Goal: Information Seeking & Learning: Learn about a topic

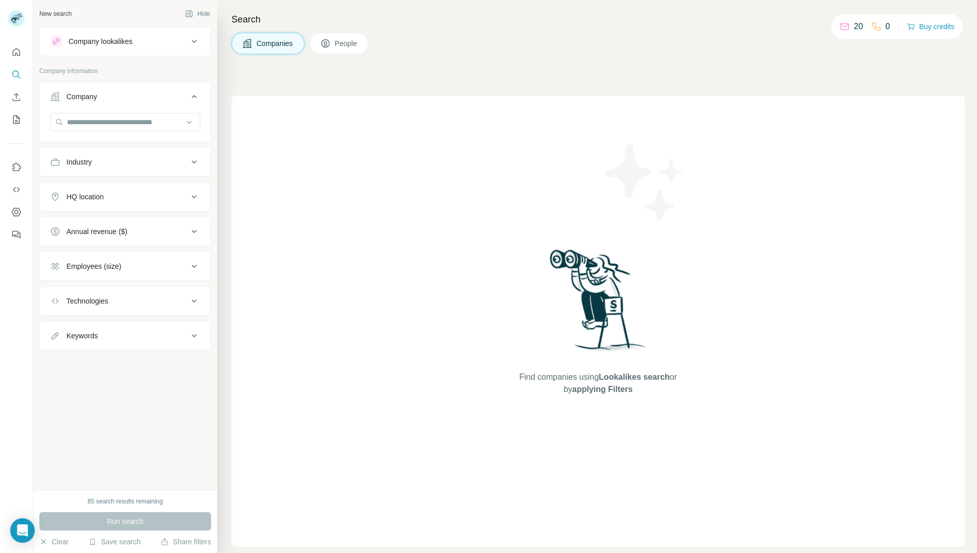
click at [118, 158] on div "Industry" at bounding box center [119, 162] width 138 height 10
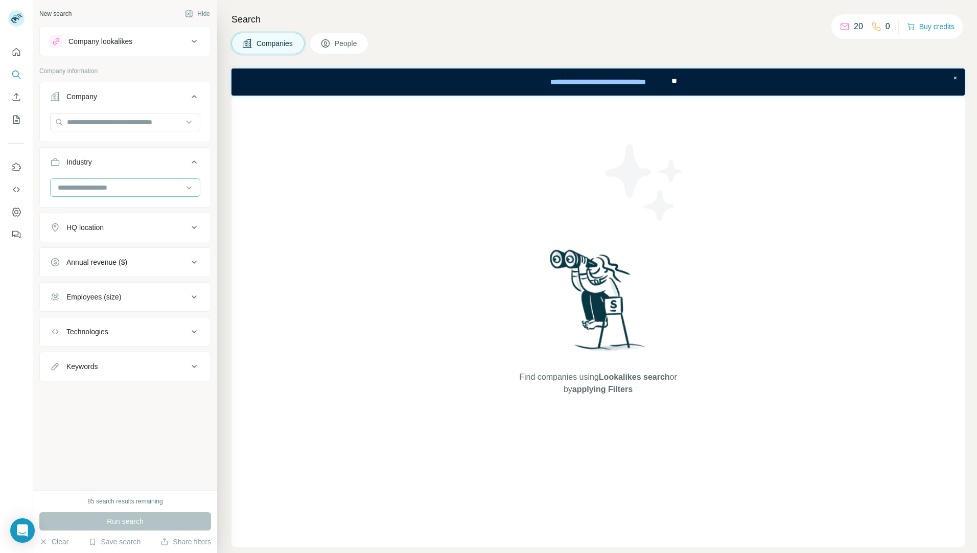
click at [144, 194] on div at bounding box center [120, 187] width 126 height 17
type input "****"
click at [112, 225] on div "Parking" at bounding box center [125, 229] width 133 height 10
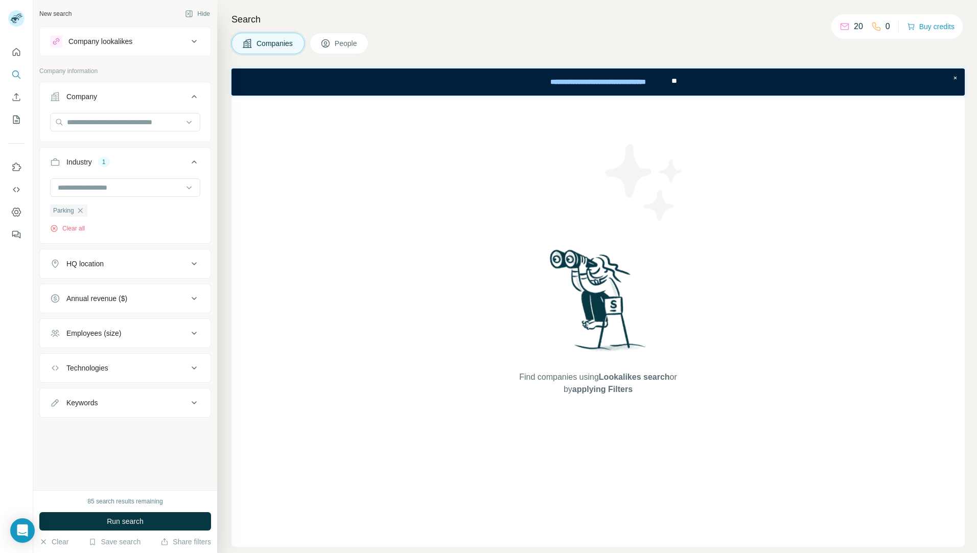
click at [131, 271] on button "HQ location" at bounding box center [125, 263] width 171 height 25
click at [117, 291] on input "text" at bounding box center [125, 289] width 150 height 18
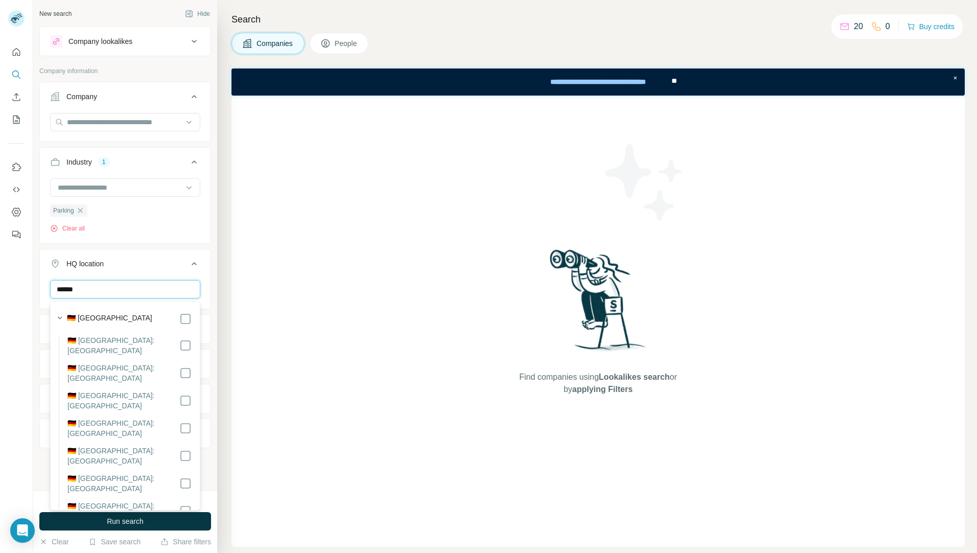
type input "******"
click at [108, 321] on div "🇩🇪 [GEOGRAPHIC_DATA]" at bounding box center [129, 319] width 125 height 12
click at [179, 314] on div at bounding box center [185, 319] width 12 height 12
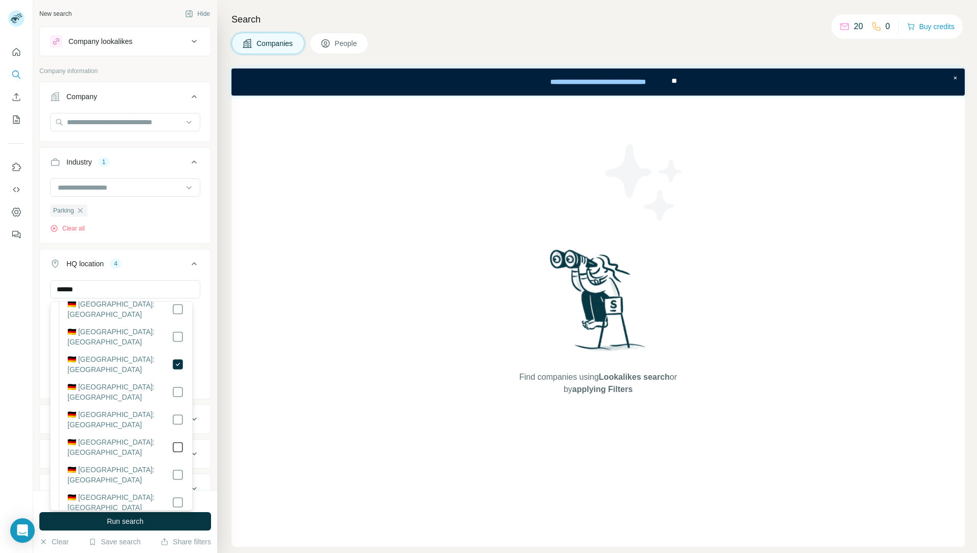
scroll to position [177, 0]
click at [145, 524] on button "Run search" at bounding box center [125, 521] width 172 height 18
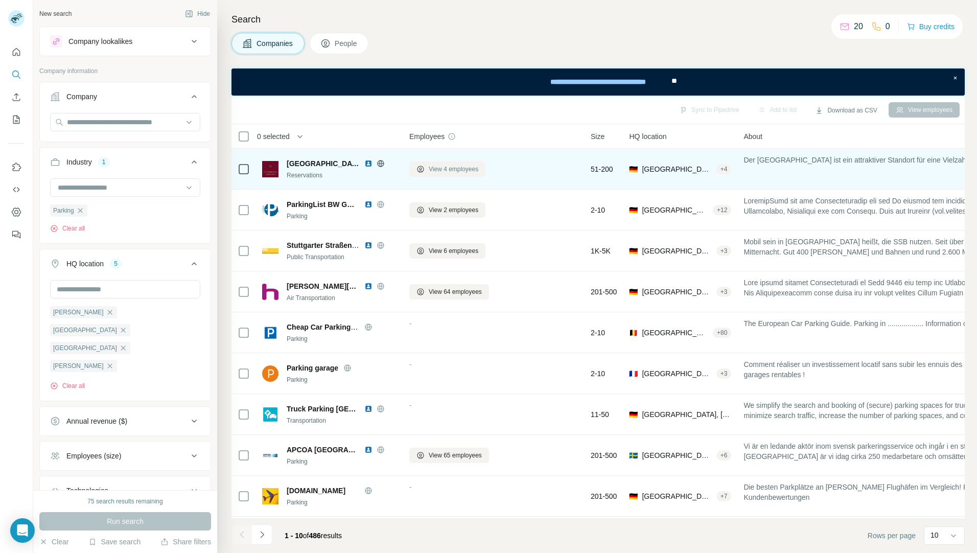
click at [459, 167] on span "View 4 employees" at bounding box center [454, 168] width 50 height 9
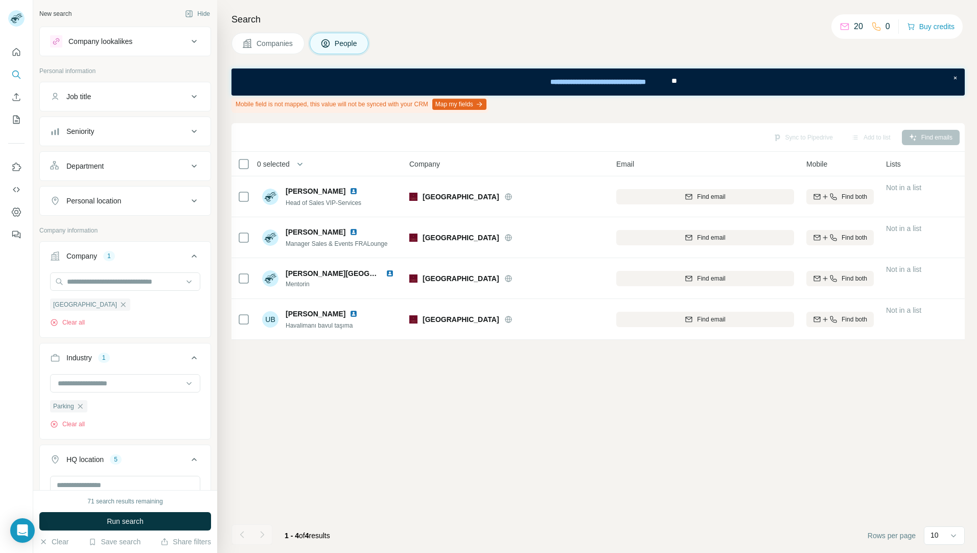
click at [297, 43] on button "Companies" at bounding box center [267, 43] width 73 height 21
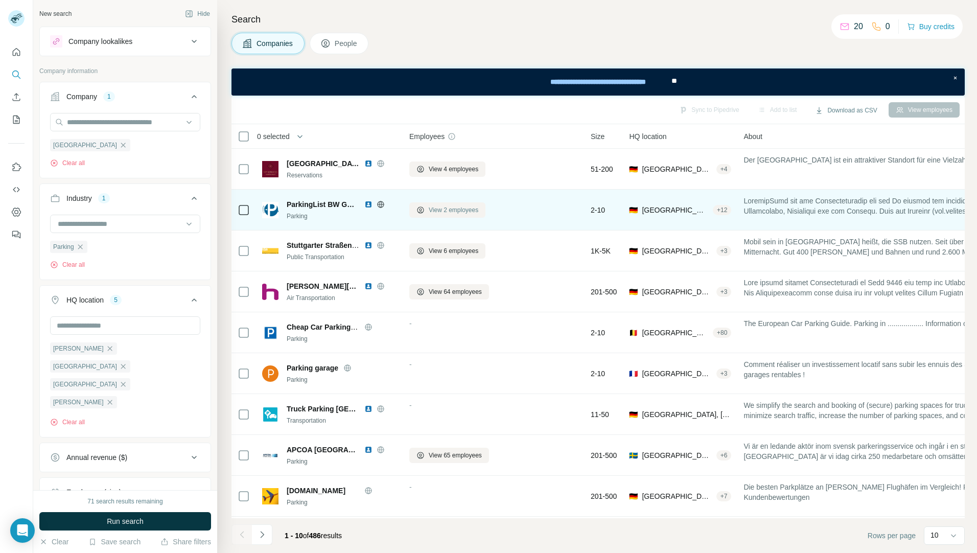
click at [447, 206] on span "View 2 employees" at bounding box center [454, 209] width 50 height 9
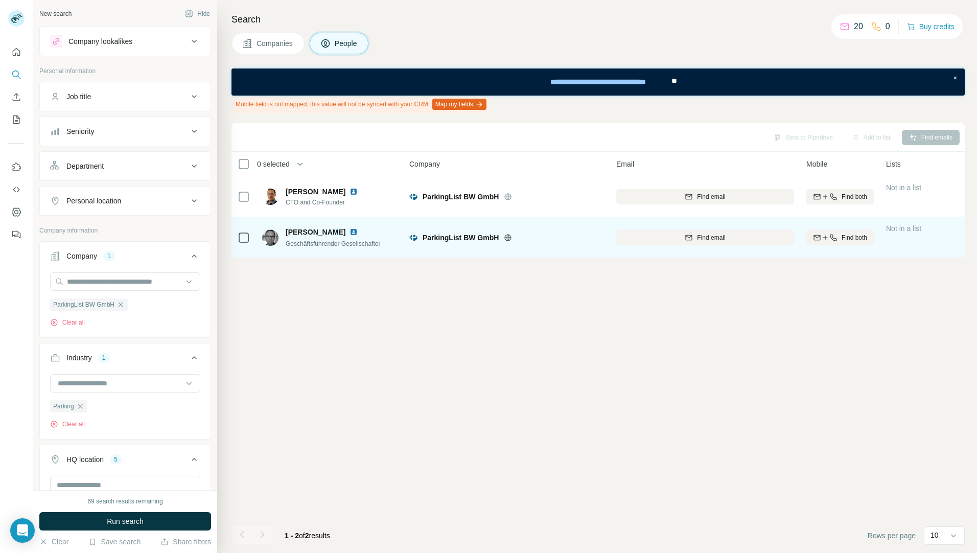
click at [505, 237] on icon at bounding box center [508, 237] width 7 height 1
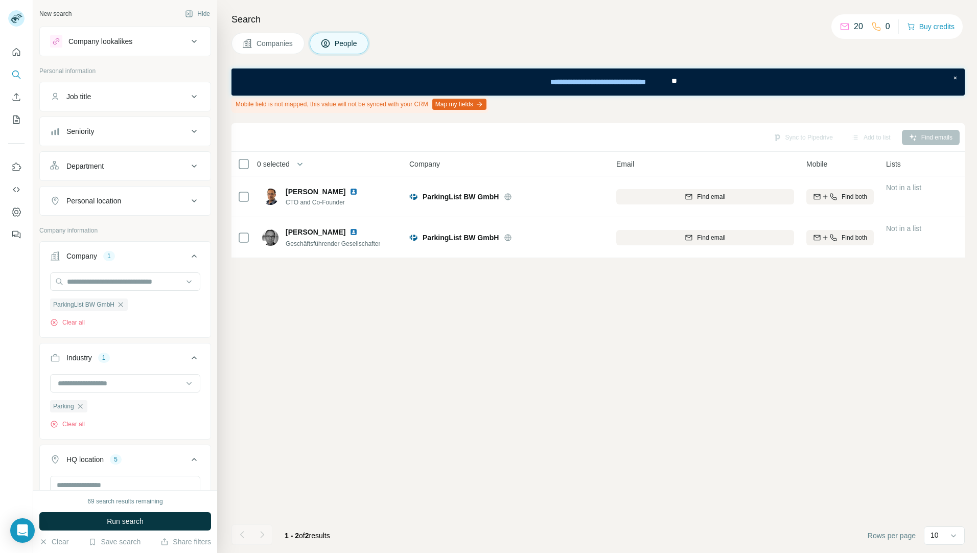
click at [276, 46] on span "Companies" at bounding box center [274, 43] width 37 height 10
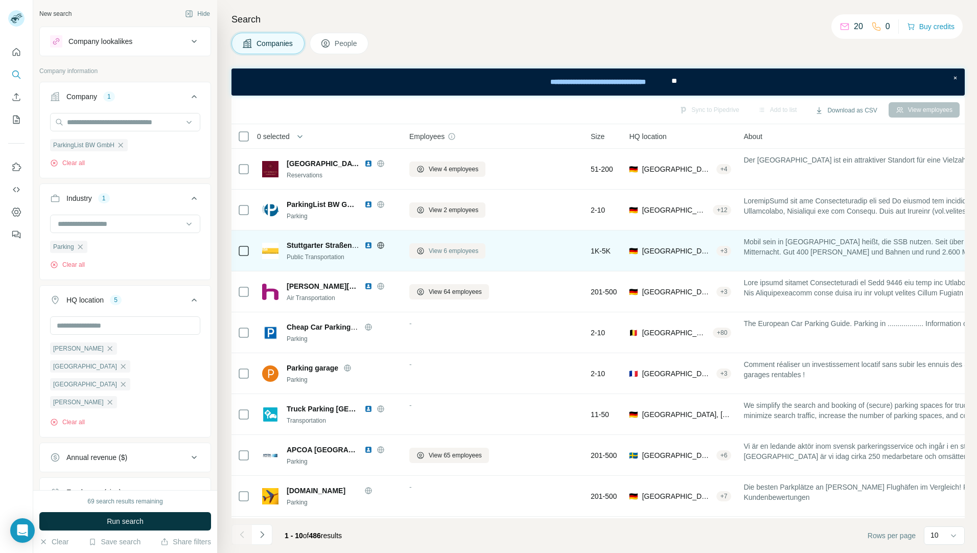
click at [437, 251] on span "View 6 employees" at bounding box center [454, 250] width 50 height 9
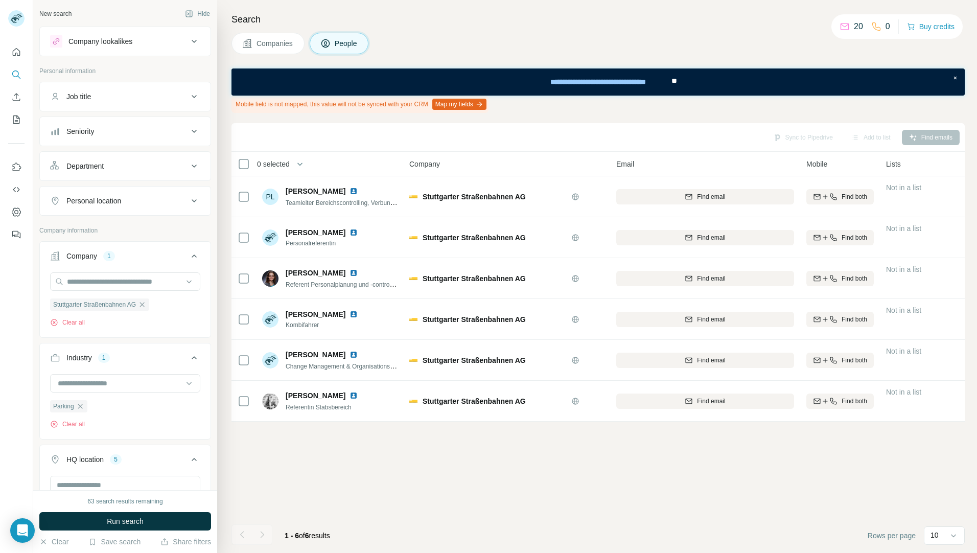
click at [276, 43] on span "Companies" at bounding box center [274, 43] width 37 height 10
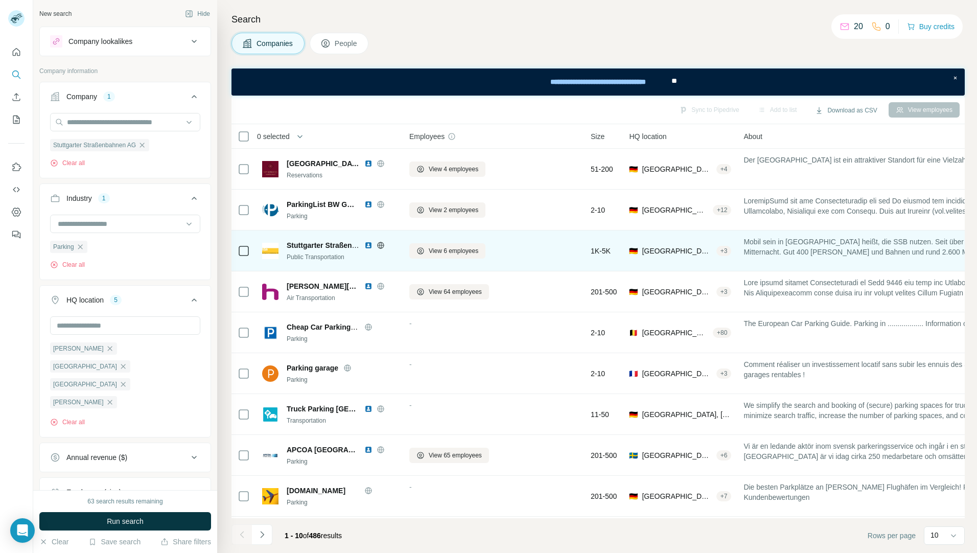
scroll to position [44, 0]
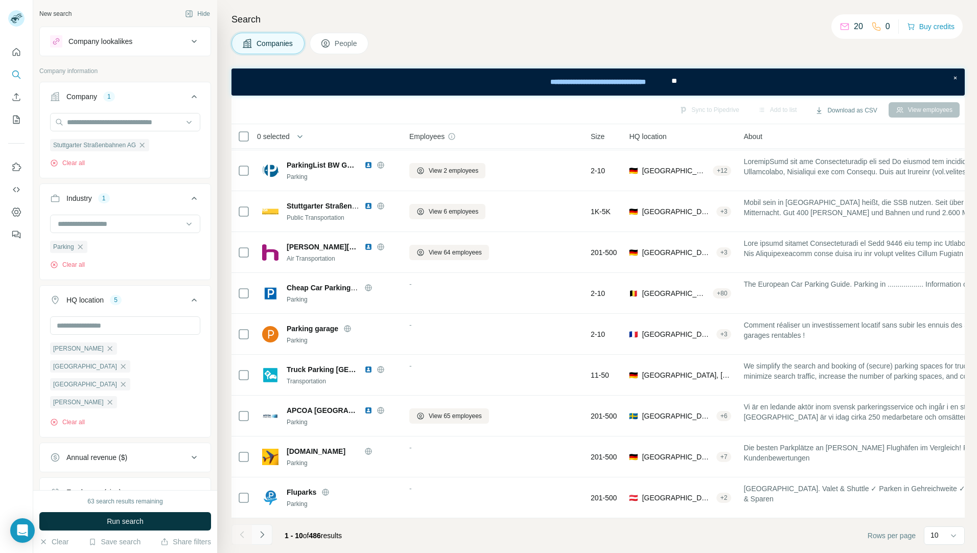
click at [268, 536] on button "Navigate to next page" at bounding box center [262, 534] width 20 height 20
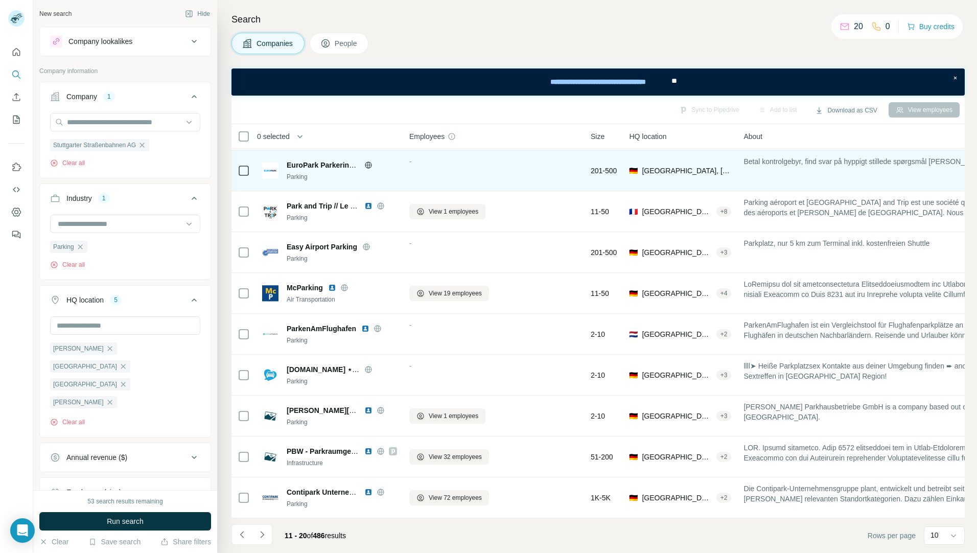
click at [369, 161] on icon at bounding box center [368, 165] width 8 height 8
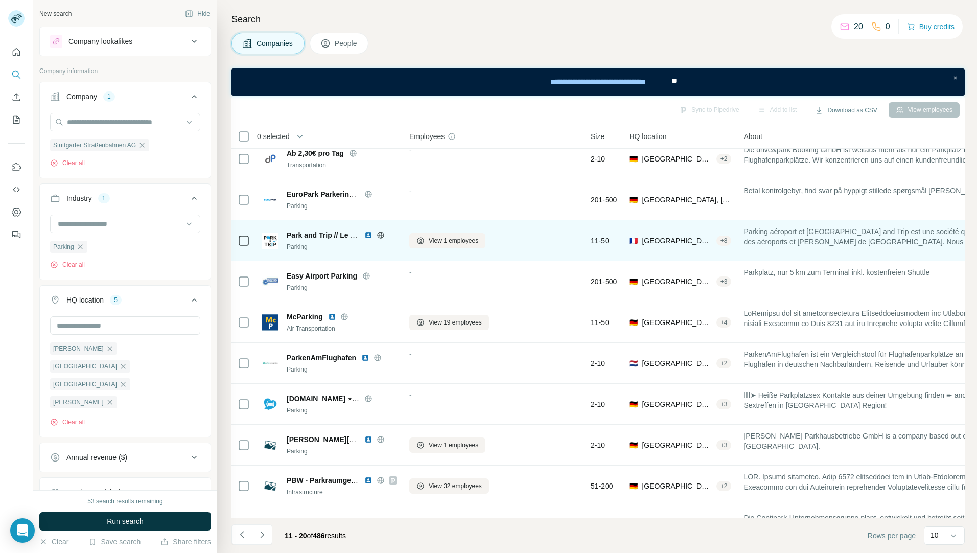
scroll to position [0, 0]
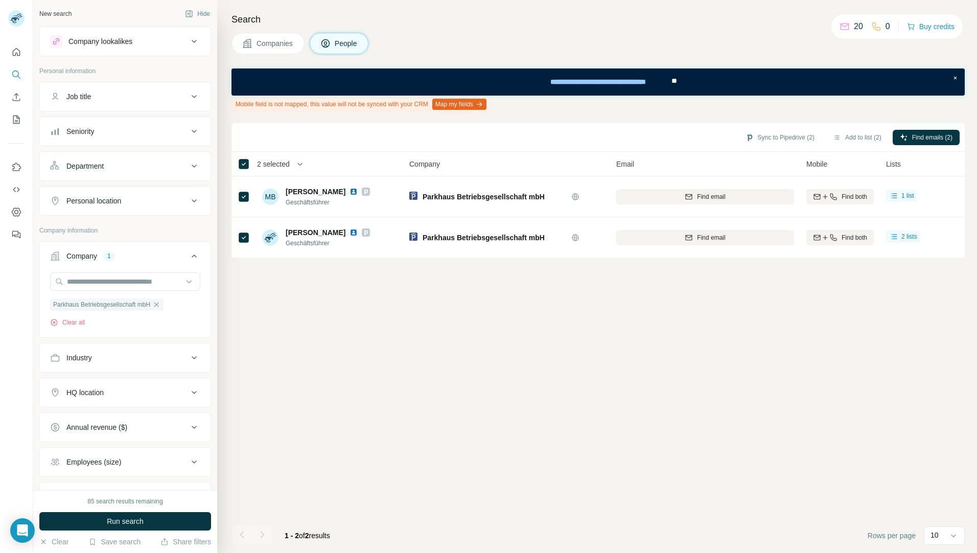
click at [414, 348] on div "Sync to Pipedrive (2) Add to list (2) Find emails (2) 2 selected People Company…" at bounding box center [597, 338] width 733 height 430
click at [105, 254] on div "1" at bounding box center [109, 255] width 12 height 9
click at [121, 256] on div "Company 1" at bounding box center [119, 256] width 138 height 10
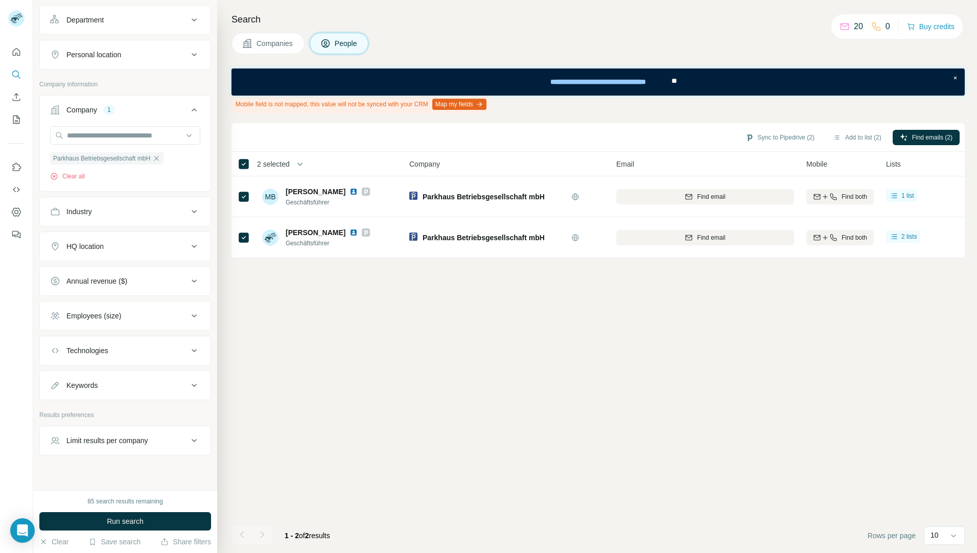
scroll to position [159, 0]
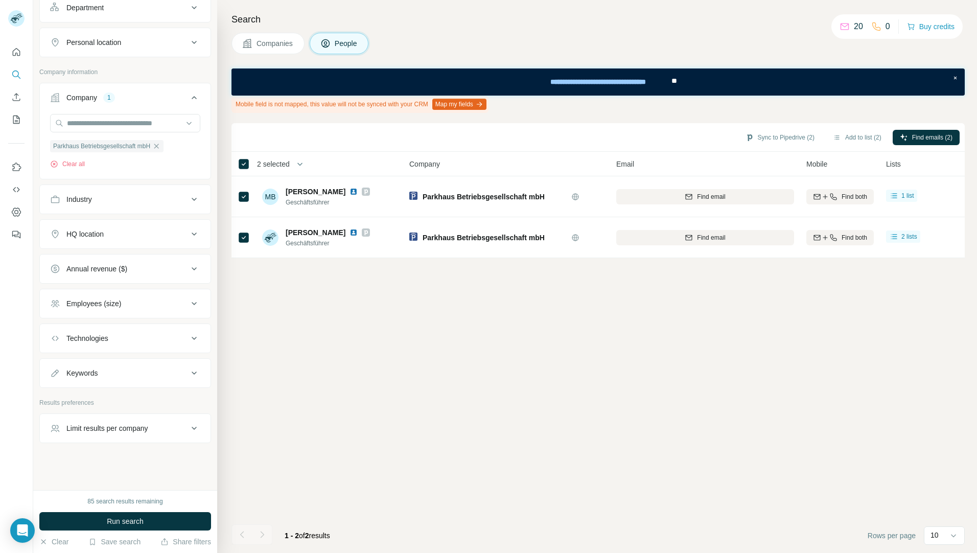
click at [278, 53] on div "Search Companies People Mobile field is not mapped, this value will not be sync…" at bounding box center [597, 276] width 760 height 553
click at [278, 53] on button "Companies" at bounding box center [267, 43] width 73 height 21
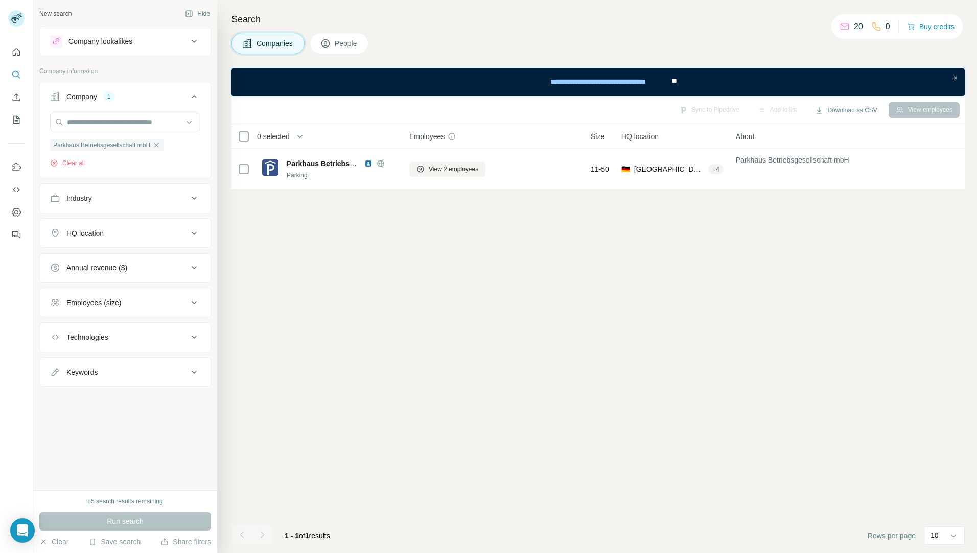
scroll to position [0, 0]
click at [271, 50] on button "Companies" at bounding box center [267, 43] width 73 height 21
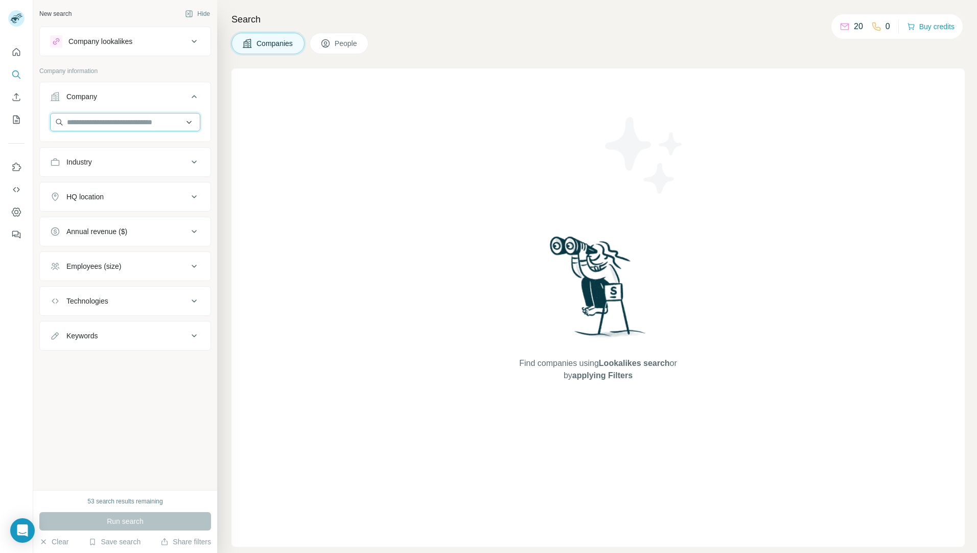
click at [141, 122] on input "text" at bounding box center [125, 122] width 150 height 18
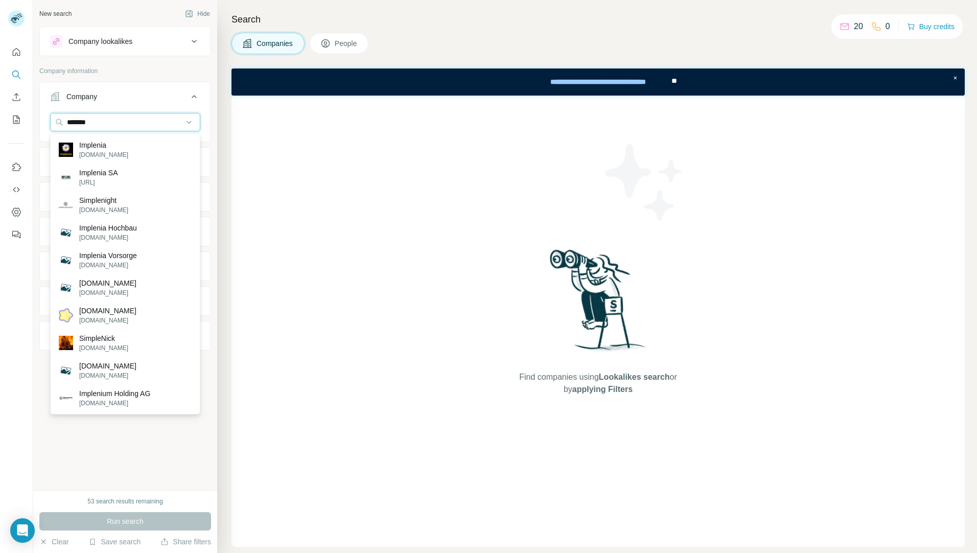
type input "*******"
click at [115, 149] on p "Implenia" at bounding box center [103, 145] width 49 height 10
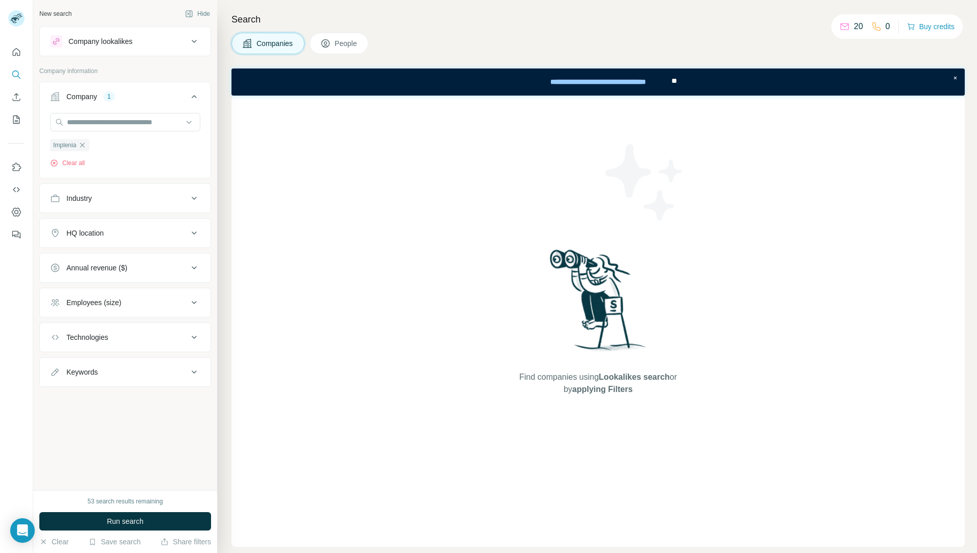
drag, startPoint x: 122, startPoint y: 521, endPoint x: 144, endPoint y: 525, distance: 22.8
click at [123, 520] on span "Run search" at bounding box center [125, 521] width 37 height 10
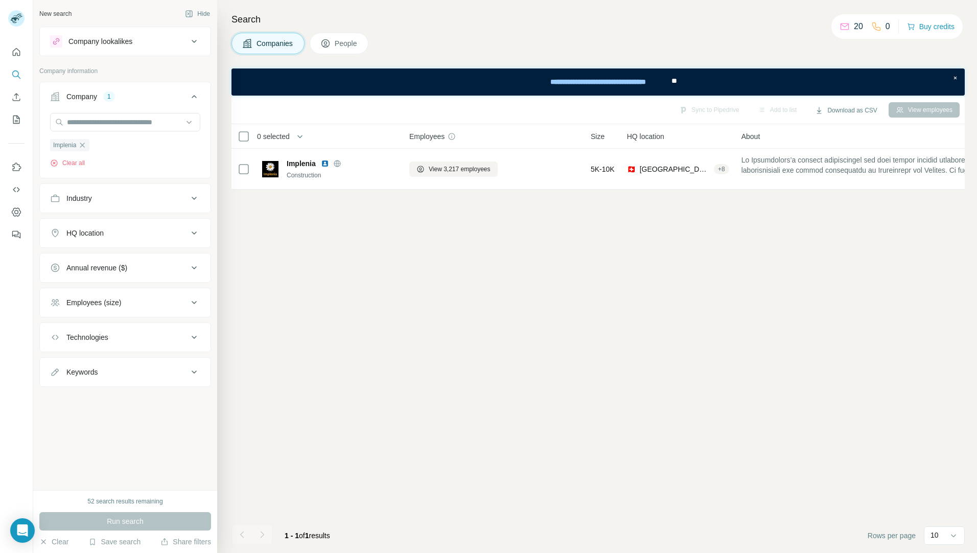
click at [134, 244] on button "HQ location" at bounding box center [125, 233] width 171 height 25
click at [135, 264] on input "text" at bounding box center [125, 258] width 150 height 18
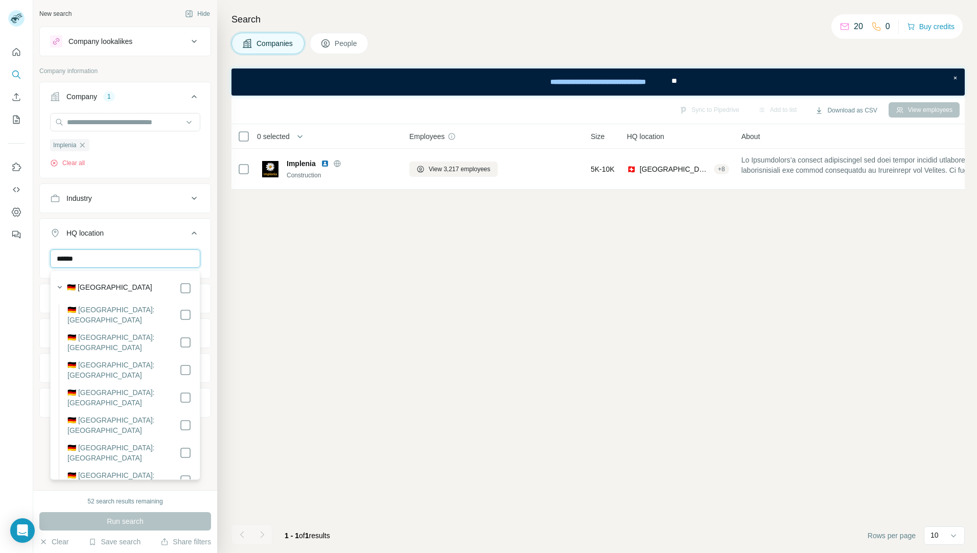
type input "******"
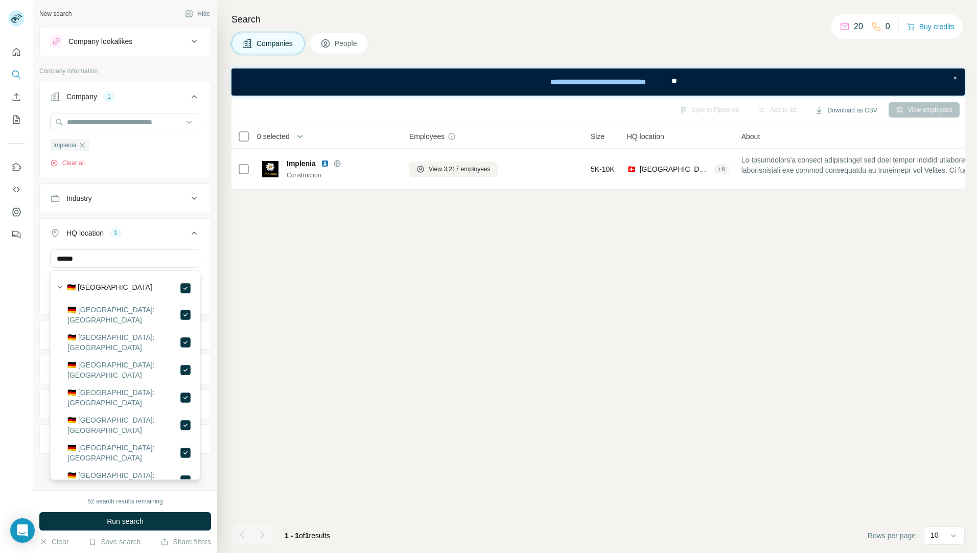
click at [294, 351] on div "Sync to Pipedrive Add to list Download as CSV View employees 0 selected Compani…" at bounding box center [597, 324] width 733 height 457
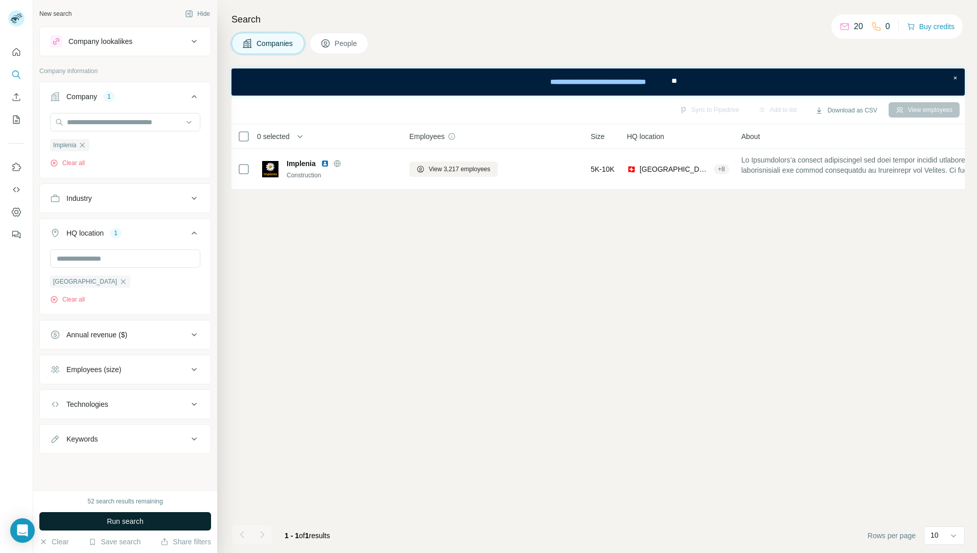
click at [156, 520] on button "Run search" at bounding box center [125, 521] width 172 height 18
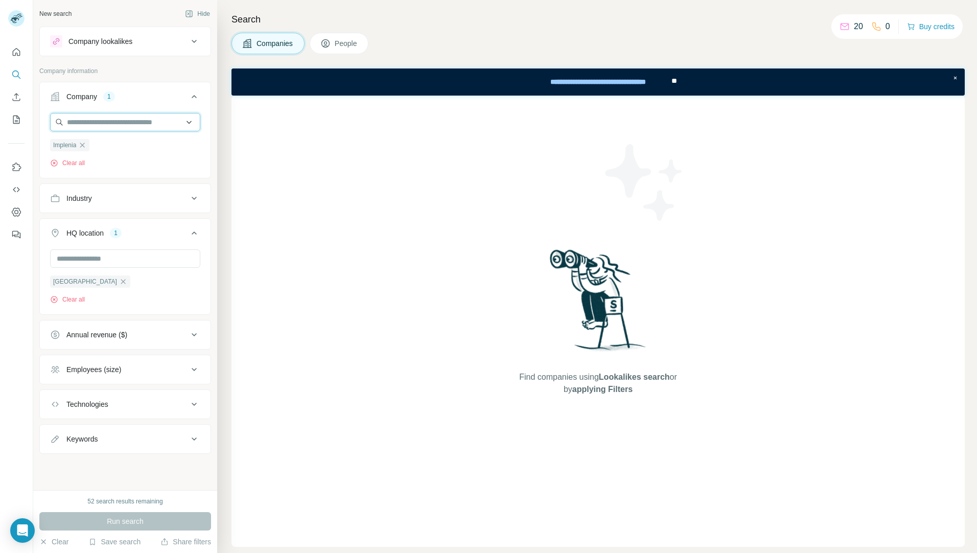
click at [84, 116] on input "text" at bounding box center [125, 122] width 150 height 18
click at [233, 172] on div "Find companies using Lookalikes search or by applying Filters" at bounding box center [597, 321] width 733 height 451
click at [50, 302] on div "[GEOGRAPHIC_DATA] Clear all" at bounding box center [125, 280] width 171 height 63
click at [53, 300] on icon "button" at bounding box center [54, 299] width 3 height 3
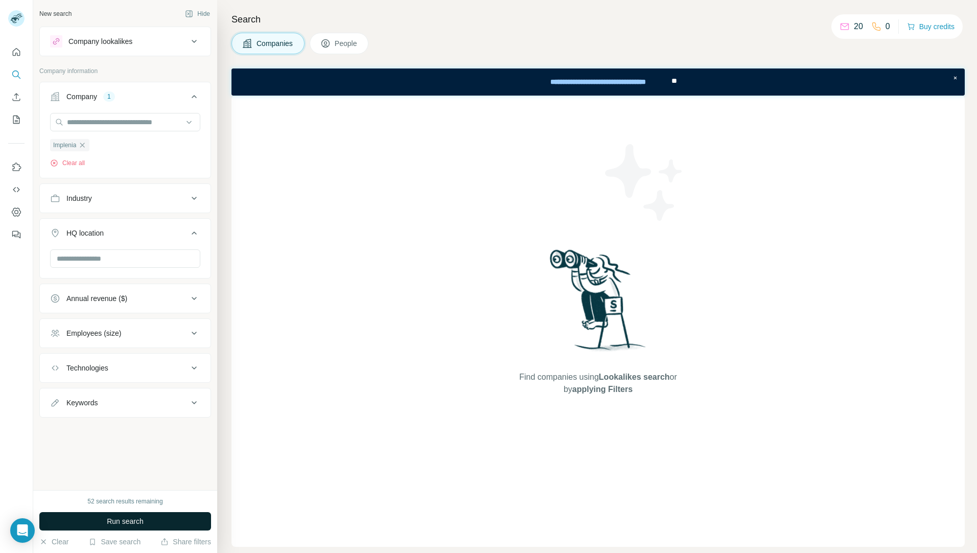
click at [143, 516] on span "Run search" at bounding box center [125, 521] width 37 height 10
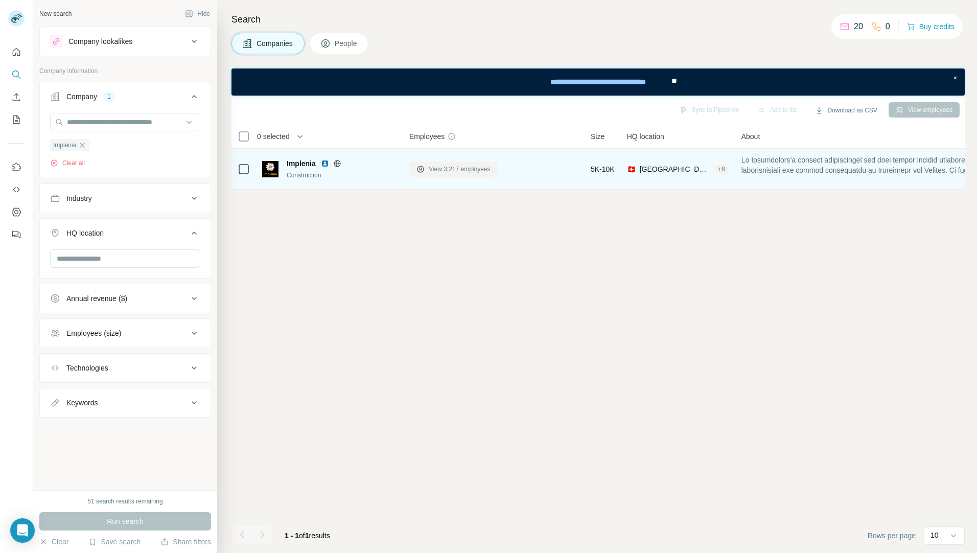
click at [452, 168] on span "View 3,217 employees" at bounding box center [460, 168] width 62 height 9
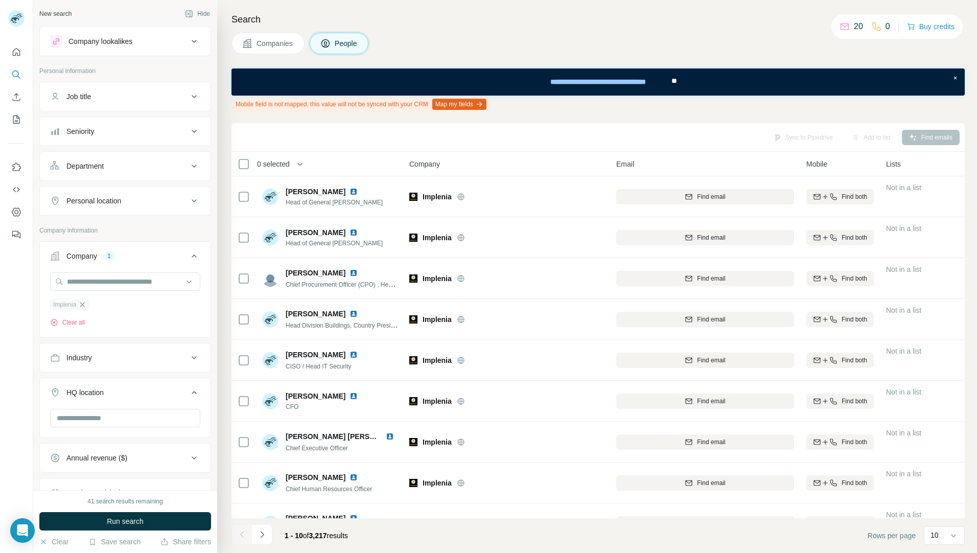
click at [80, 305] on icon "button" at bounding box center [82, 304] width 8 height 8
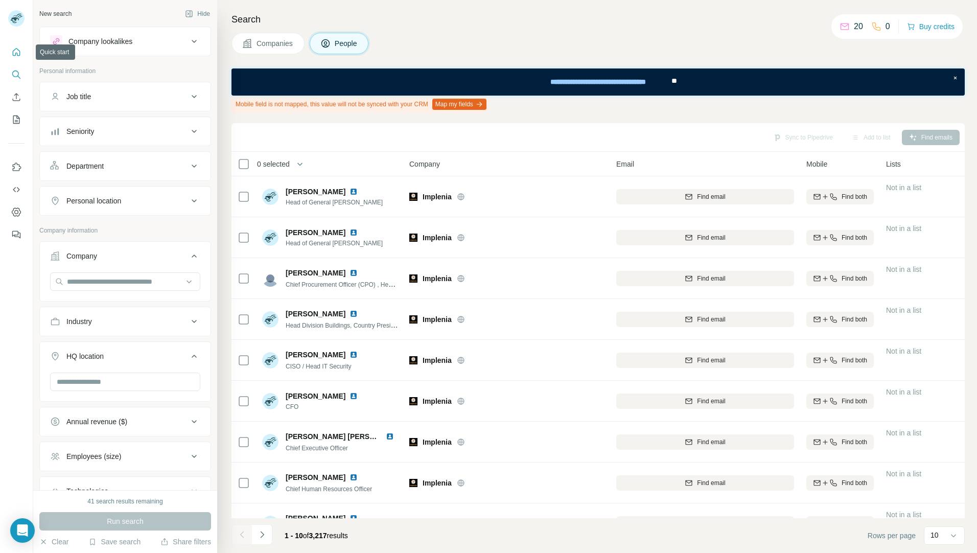
click at [18, 56] on icon "Quick start" at bounding box center [17, 52] width 8 height 8
